Goal: Information Seeking & Learning: Learn about a topic

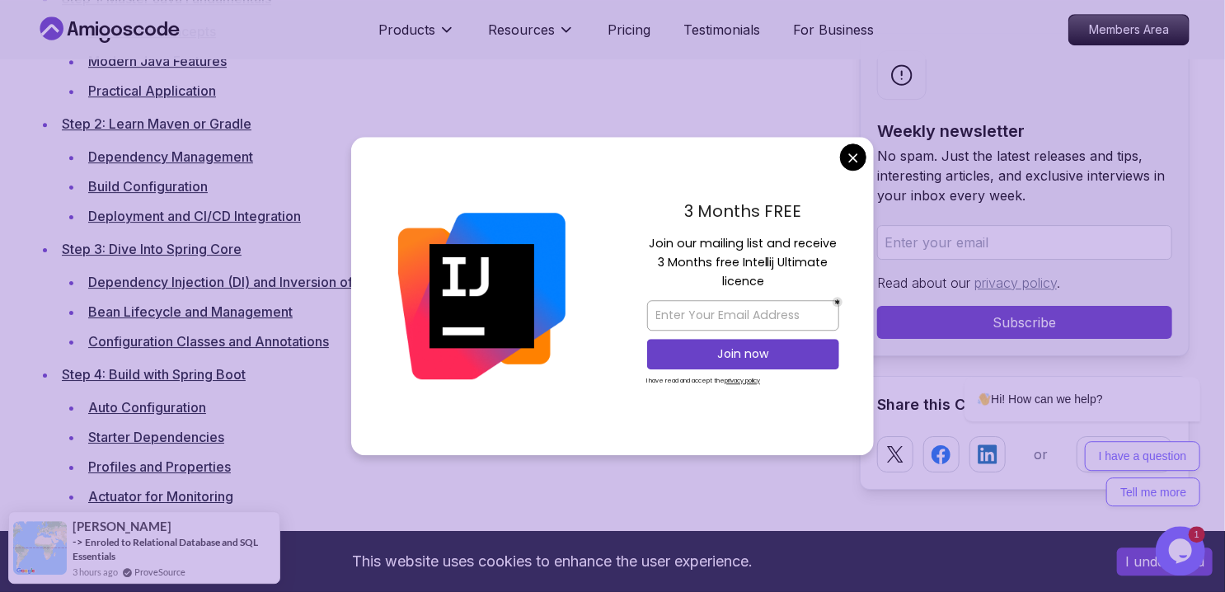
scroll to position [2525, 0]
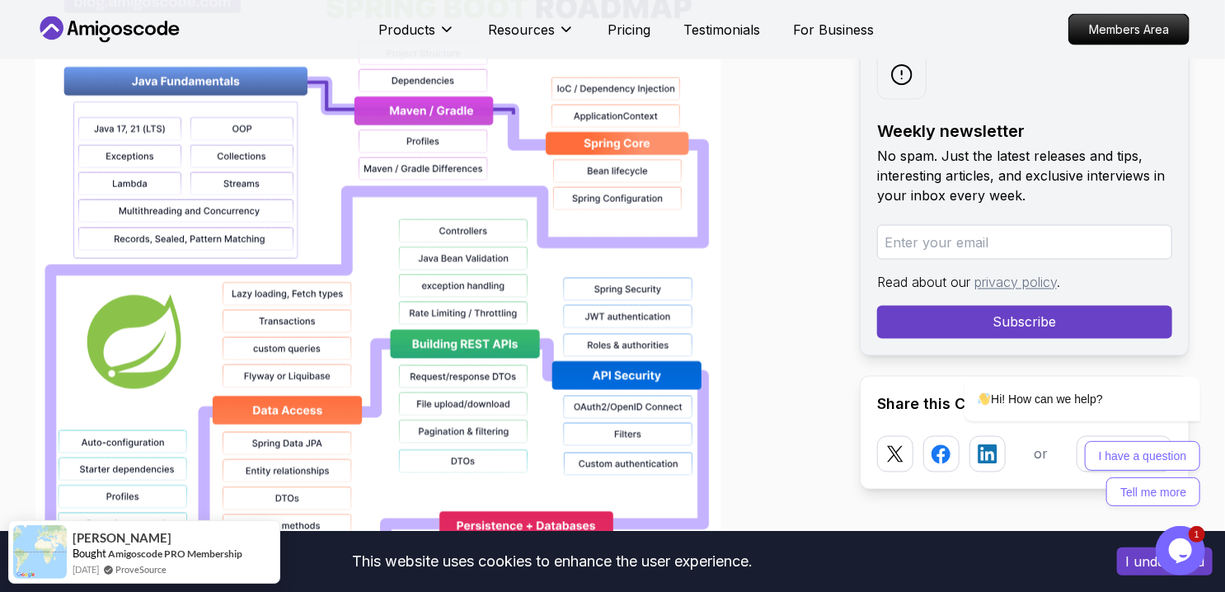
scroll to position [459, 0]
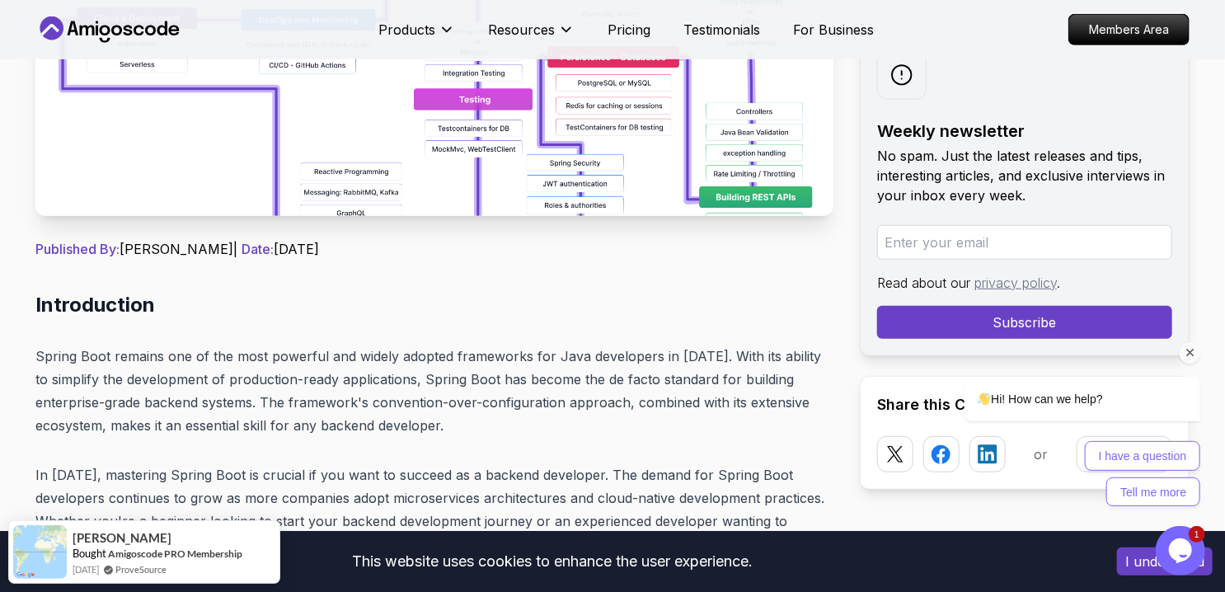
click at [1193, 363] on div at bounding box center [1061, 352] width 280 height 21
click at [1198, 362] on div at bounding box center [1061, 352] width 280 height 21
click at [1196, 355] on icon "Chat attention grabber" at bounding box center [1190, 352] width 15 height 15
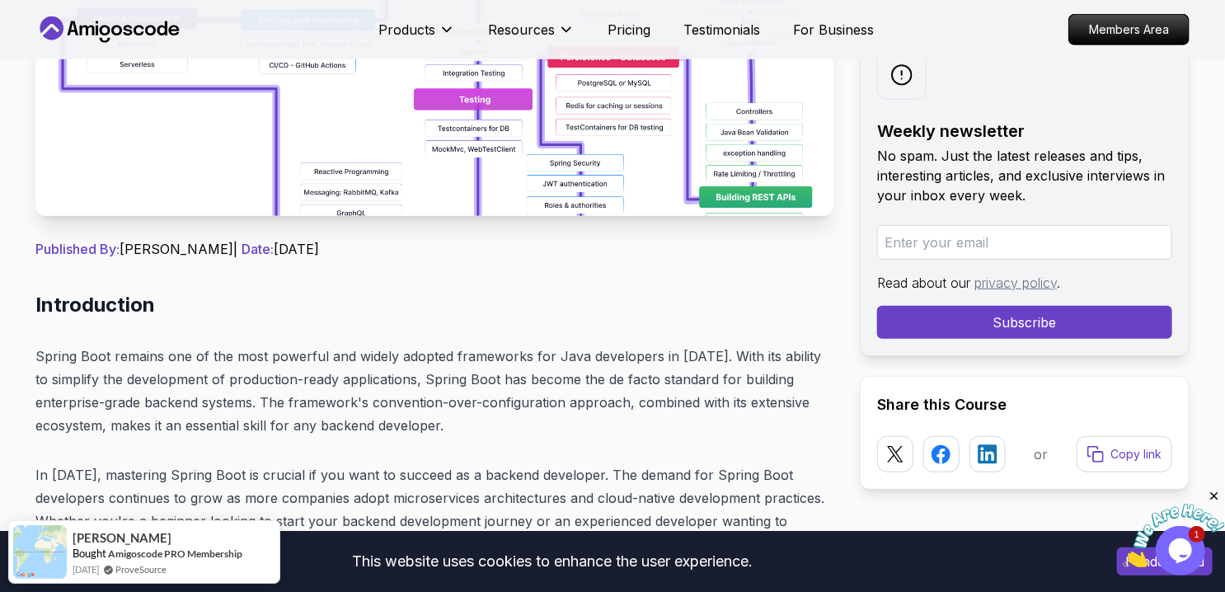
scroll to position [574, 0]
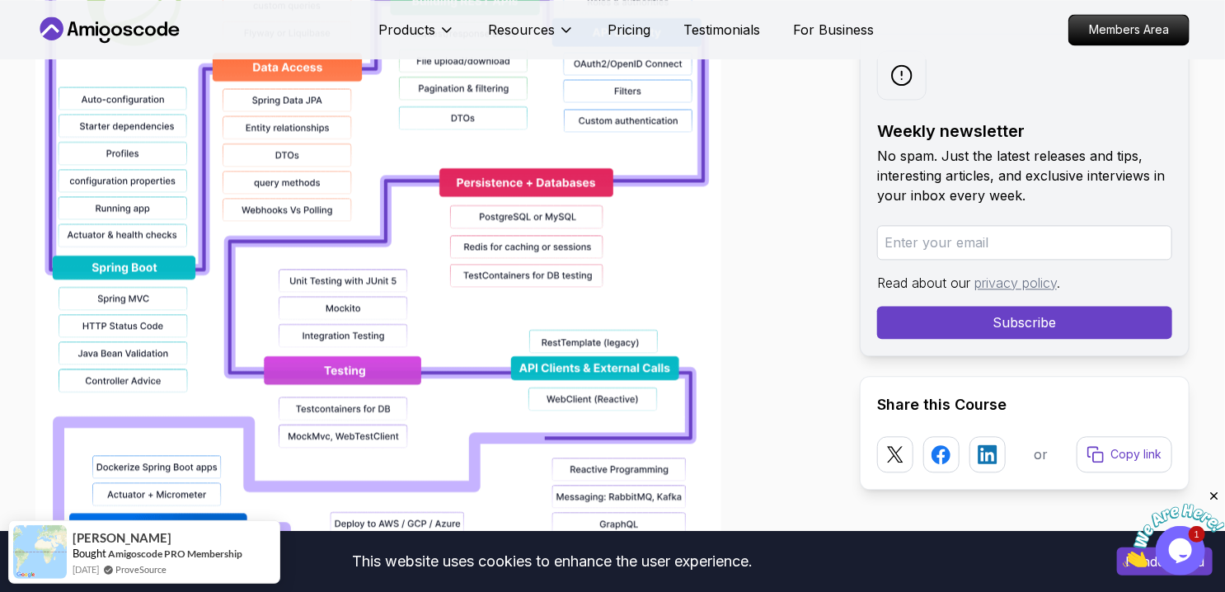
click at [437, 289] on img at bounding box center [378, 154] width 686 height 1056
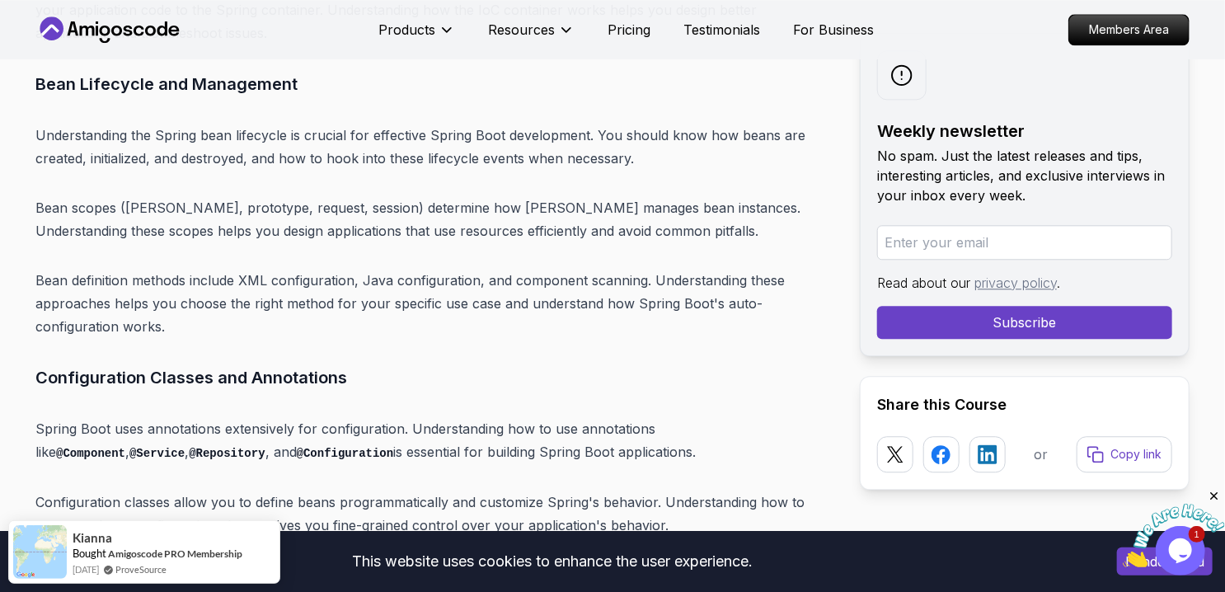
scroll to position [8150, 0]
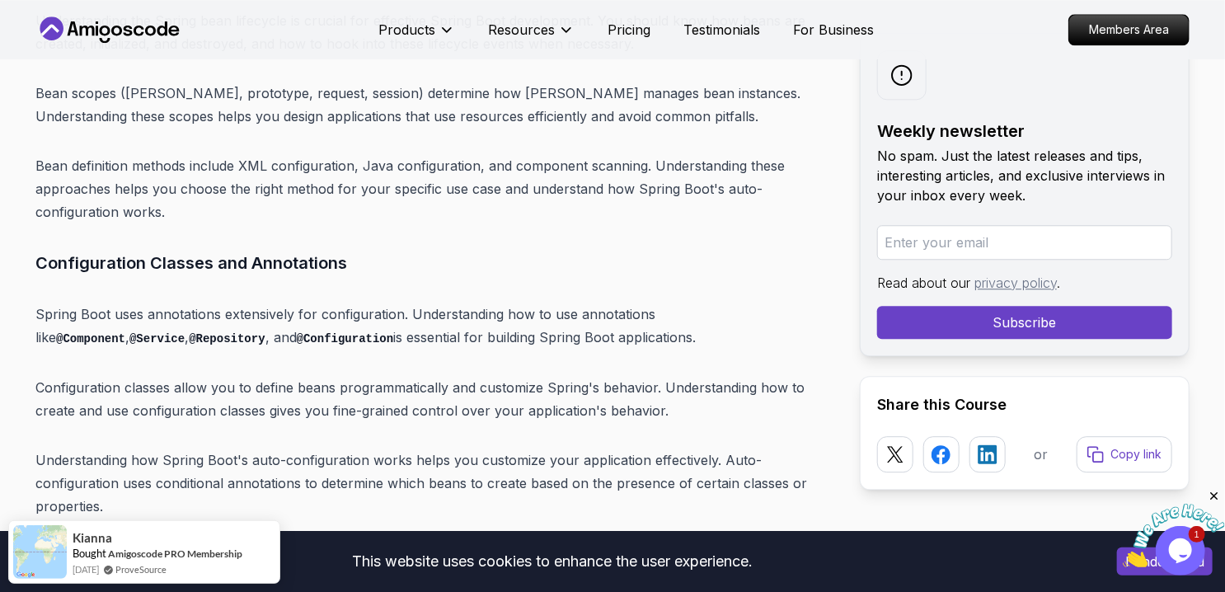
drag, startPoint x: 567, startPoint y: 377, endPoint x: 479, endPoint y: 336, distance: 96.3
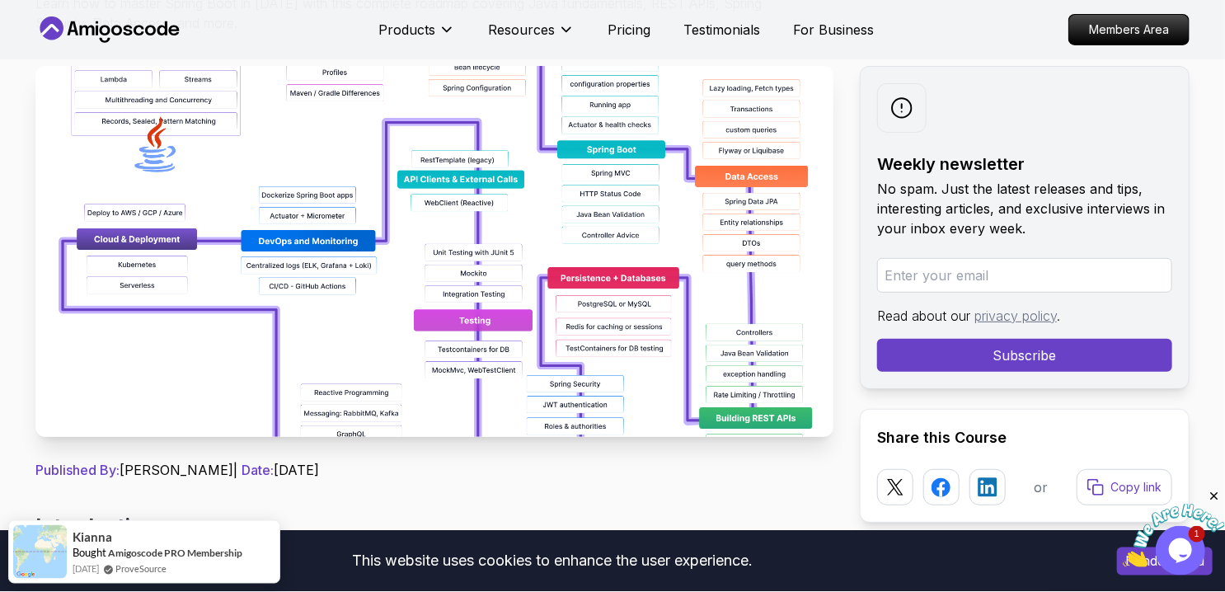
scroll to position [344, 0]
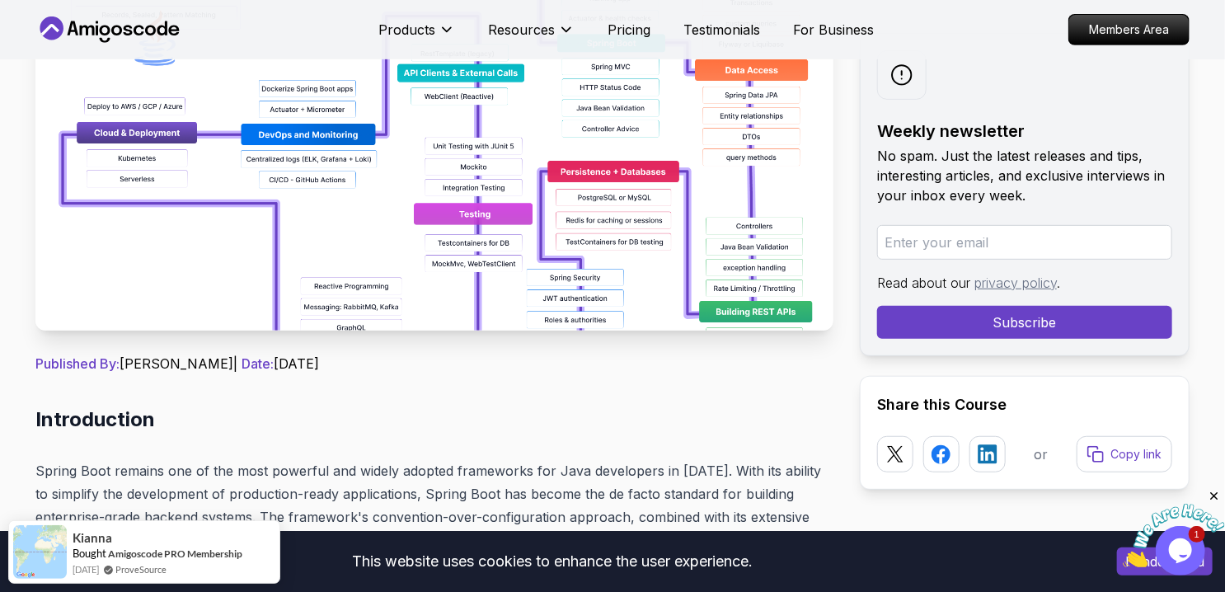
click at [569, 203] on img at bounding box center [434, 145] width 798 height 371
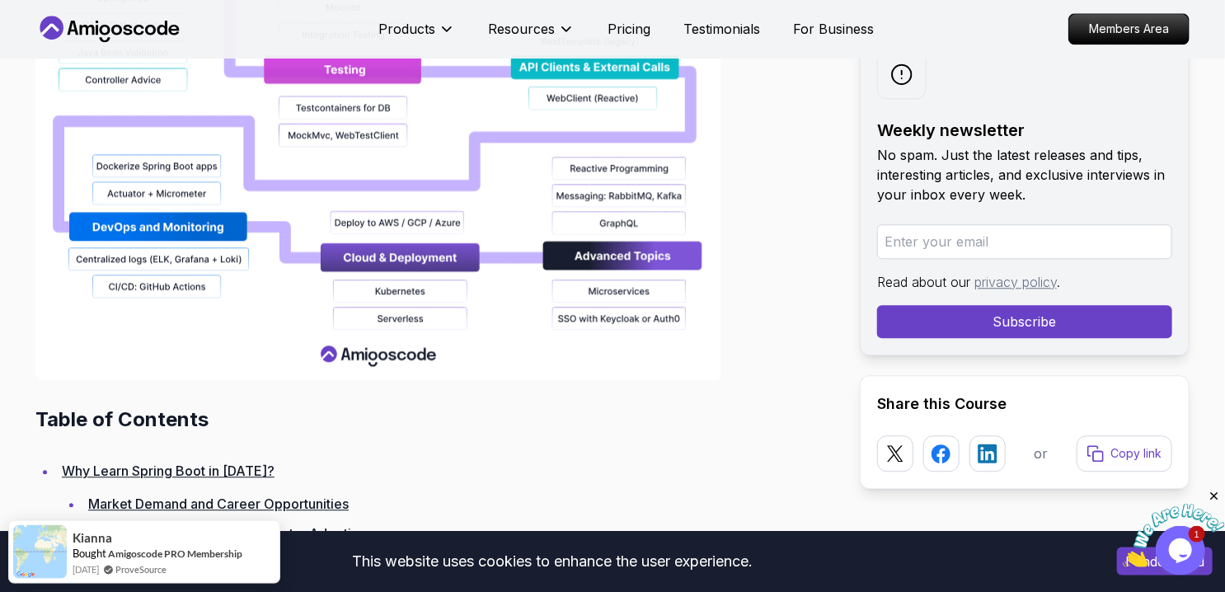
scroll to position [1951, 0]
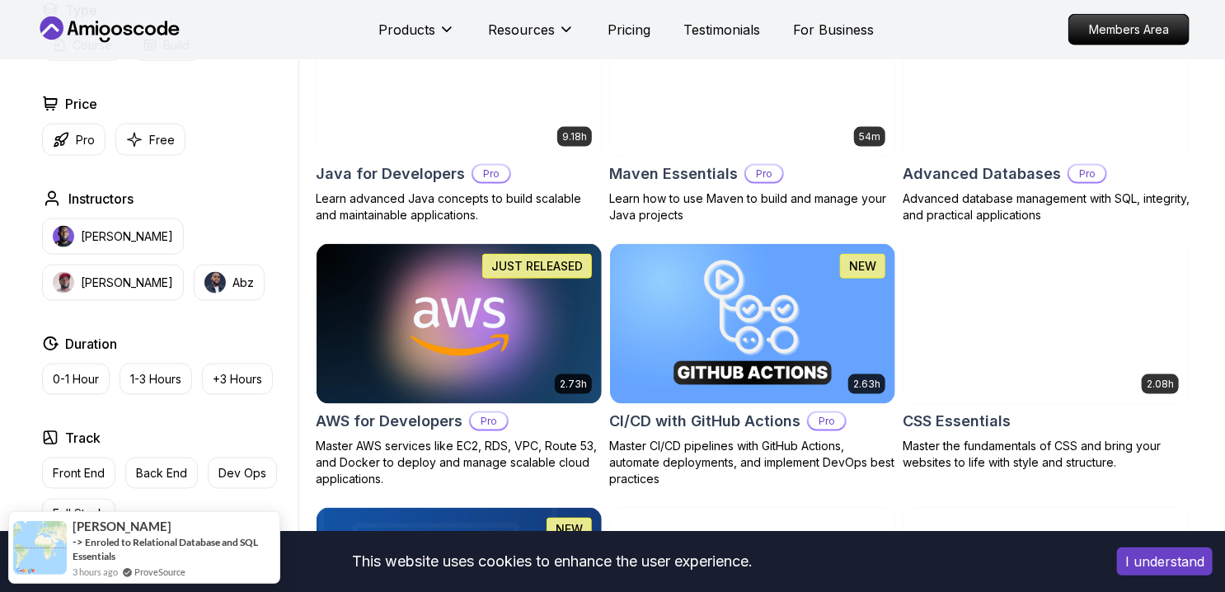
scroll to position [574, 0]
